Goal: Task Accomplishment & Management: Complete application form

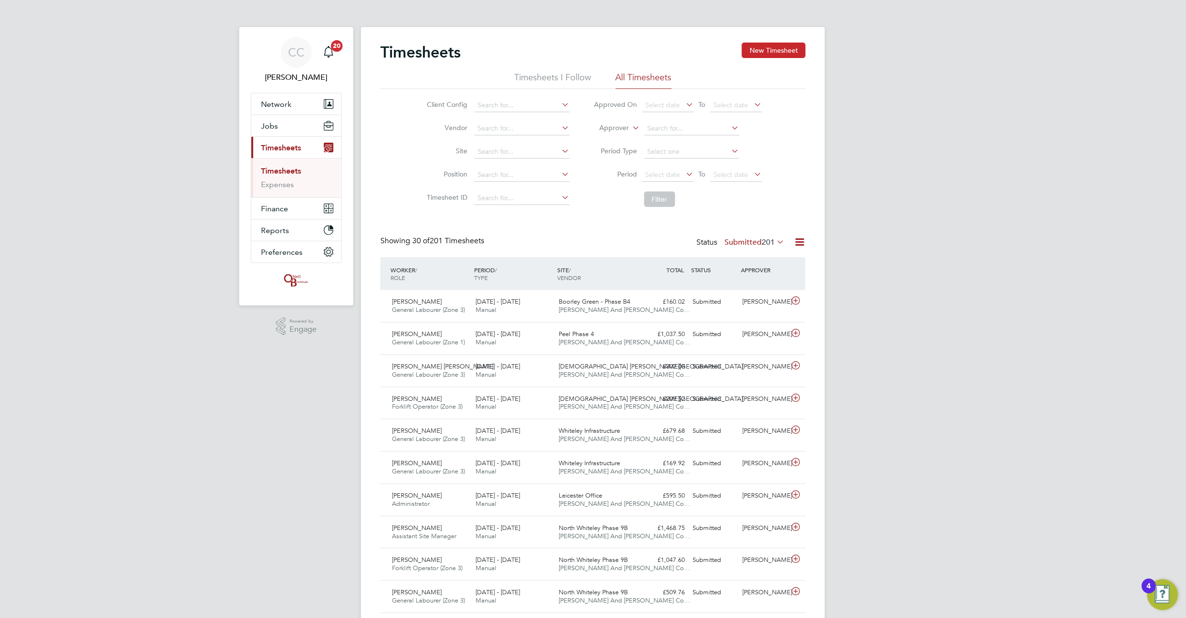
drag, startPoint x: 758, startPoint y: 47, endPoint x: 747, endPoint y: 51, distance: 11.9
click at [758, 47] on button "New Timesheet" at bounding box center [774, 50] width 64 height 15
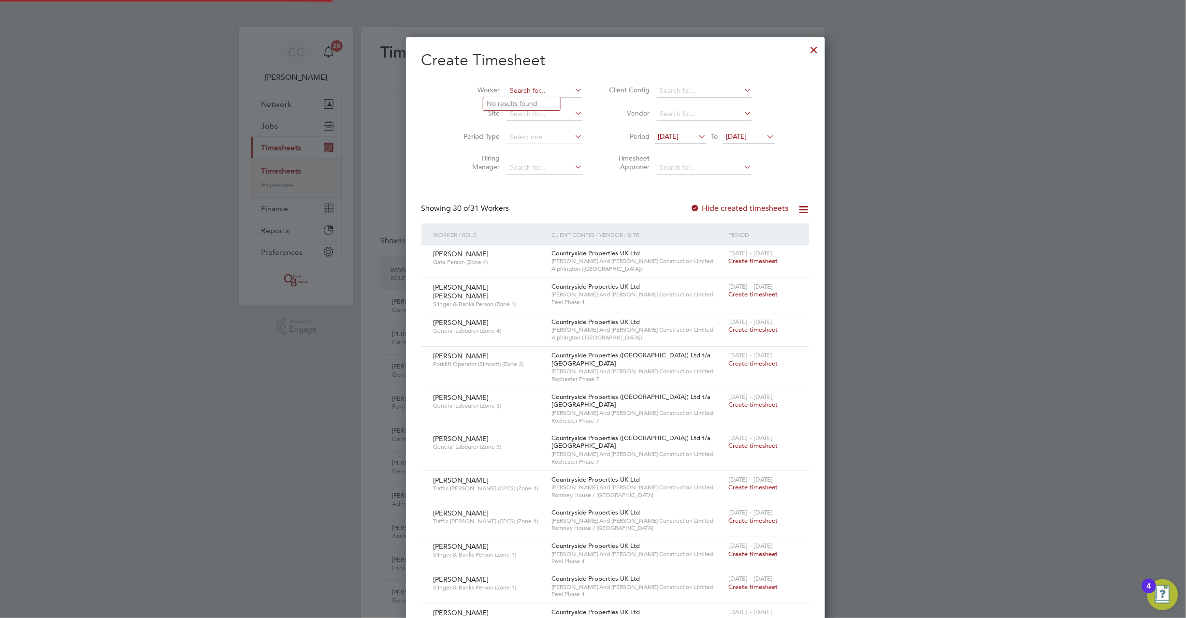
drag, startPoint x: 503, startPoint y: 91, endPoint x: 488, endPoint y: 127, distance: 38.3
click at [506, 91] on input at bounding box center [544, 91] width 76 height 14
click at [503, 102] on b "[PERSON_NAME]" at bounding box center [515, 104] width 56 height 8
type input "[PERSON_NAME]"
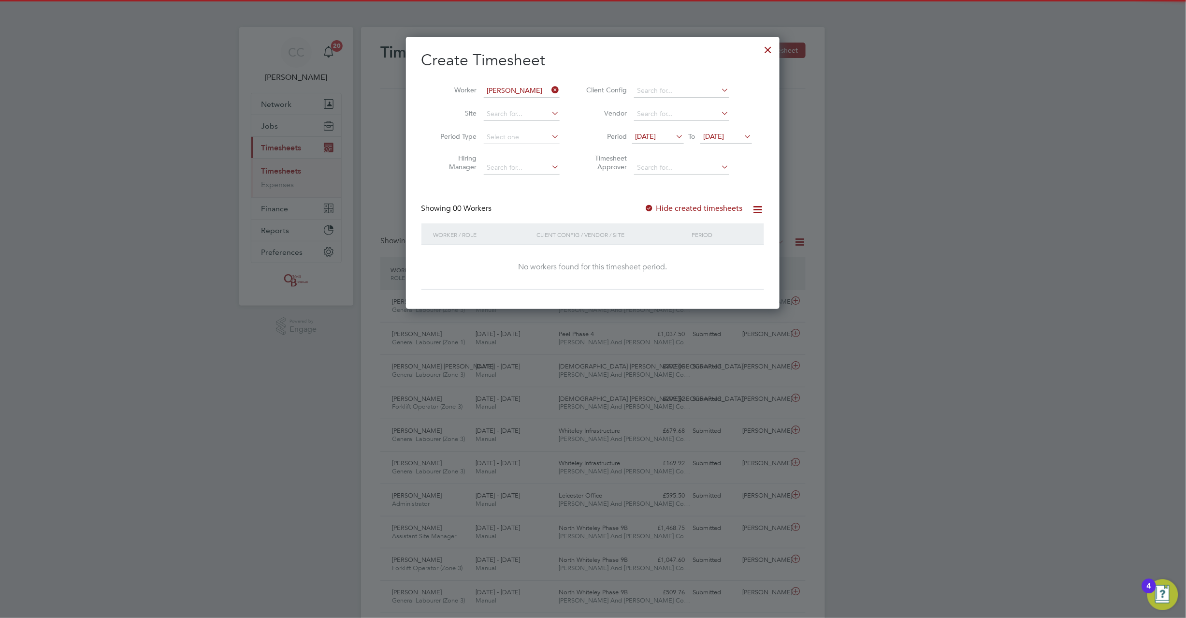
click at [724, 135] on span "[DATE]" at bounding box center [714, 136] width 21 height 9
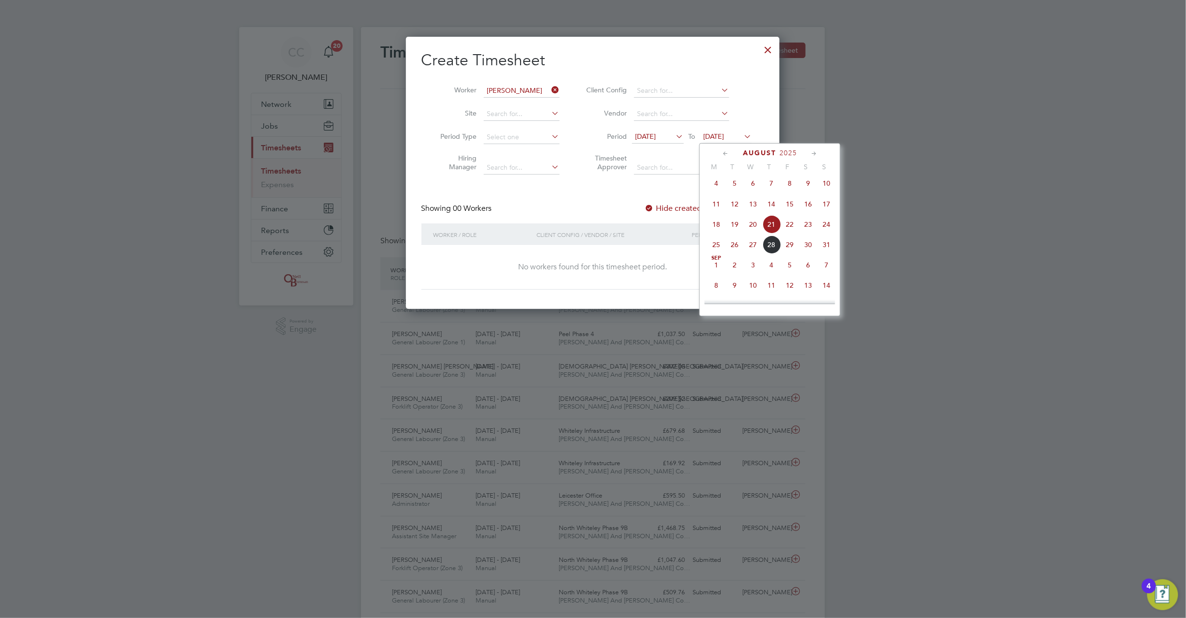
click at [824, 232] on span "24" at bounding box center [826, 224] width 18 height 18
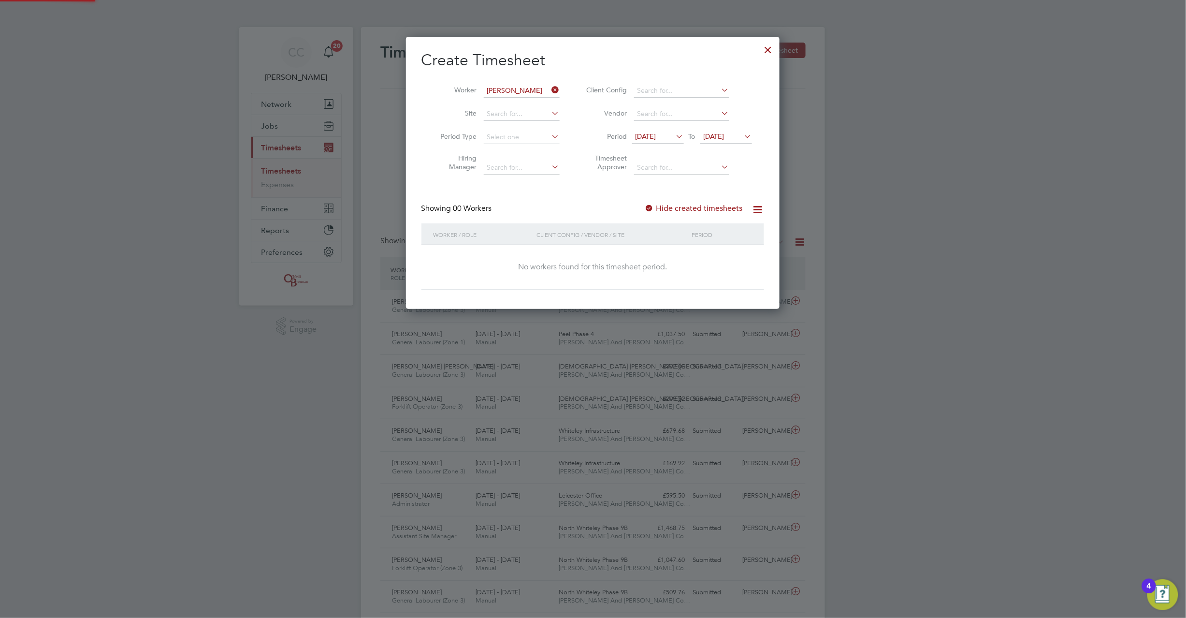
drag, startPoint x: 650, startPoint y: 211, endPoint x: 655, endPoint y: 204, distance: 9.3
click at [650, 211] on div at bounding box center [650, 209] width 10 height 10
click at [652, 210] on div at bounding box center [650, 209] width 10 height 10
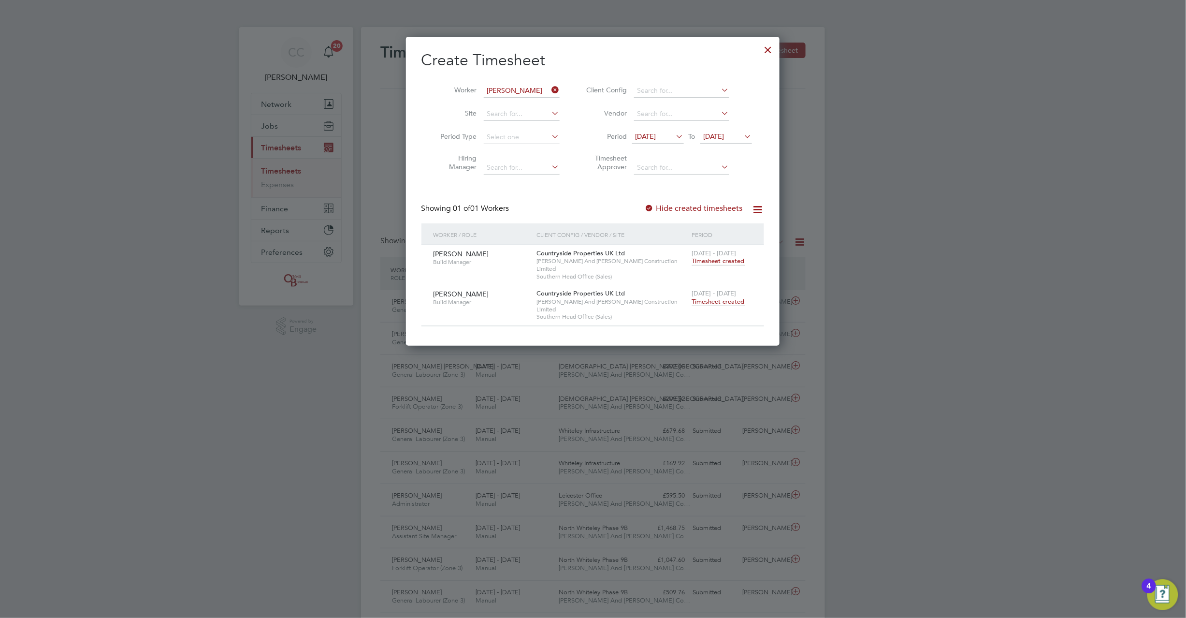
click at [724, 297] on span "Timesheet created" at bounding box center [718, 301] width 53 height 9
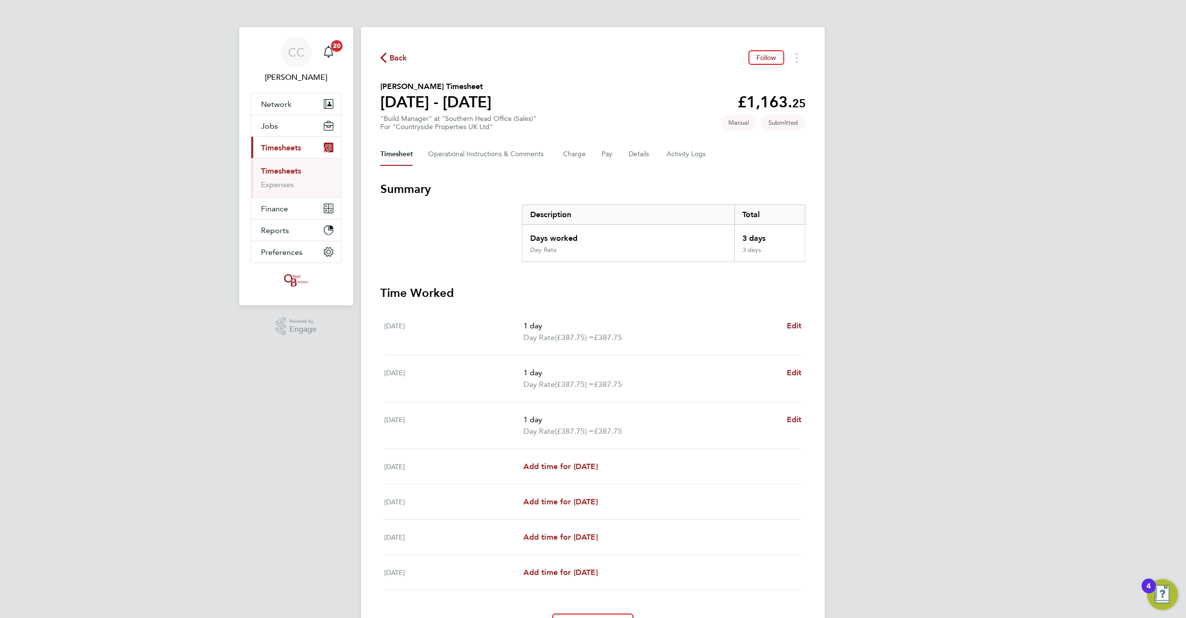
click at [395, 60] on span "Back" at bounding box center [399, 58] width 18 height 12
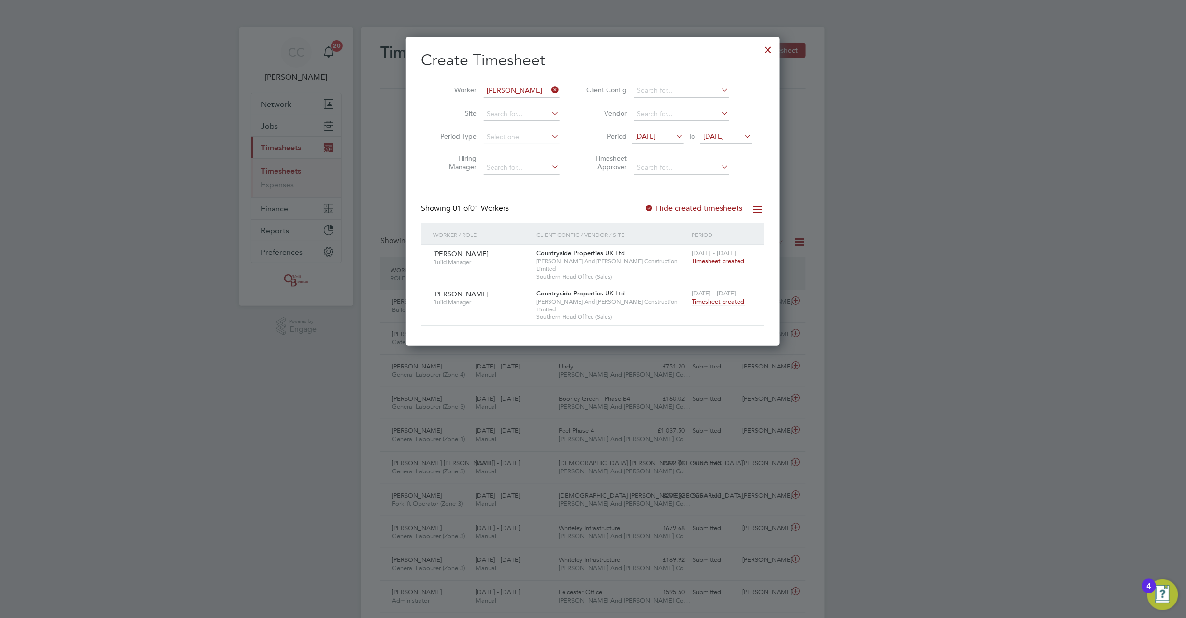
click at [768, 50] on div at bounding box center [768, 47] width 17 height 17
